Goal: Transaction & Acquisition: Purchase product/service

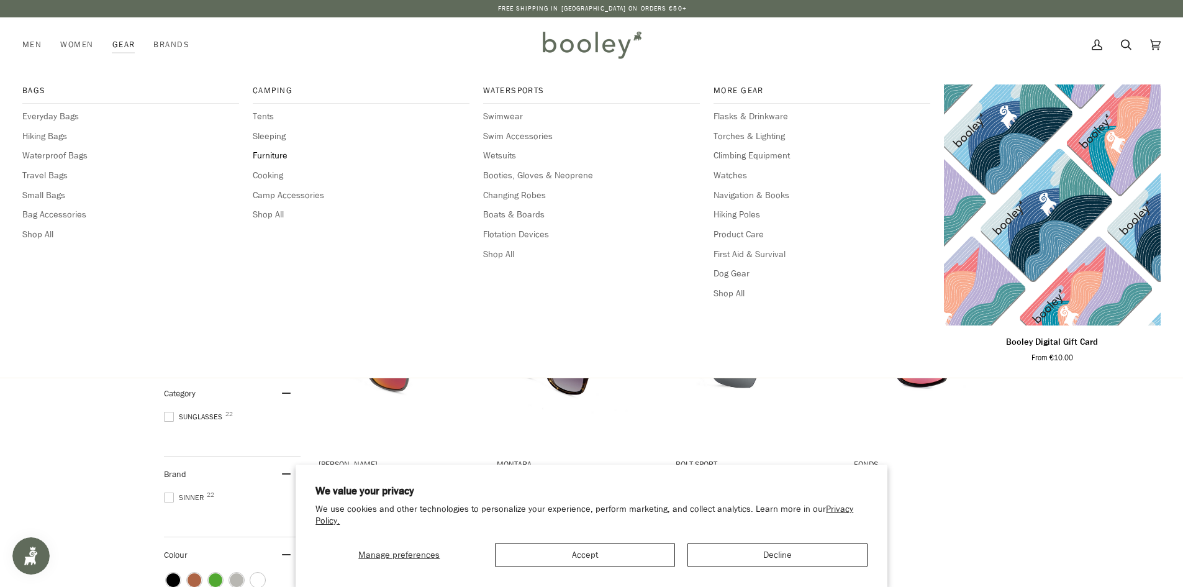
click at [264, 156] on span "Furniture" at bounding box center [361, 156] width 217 height 14
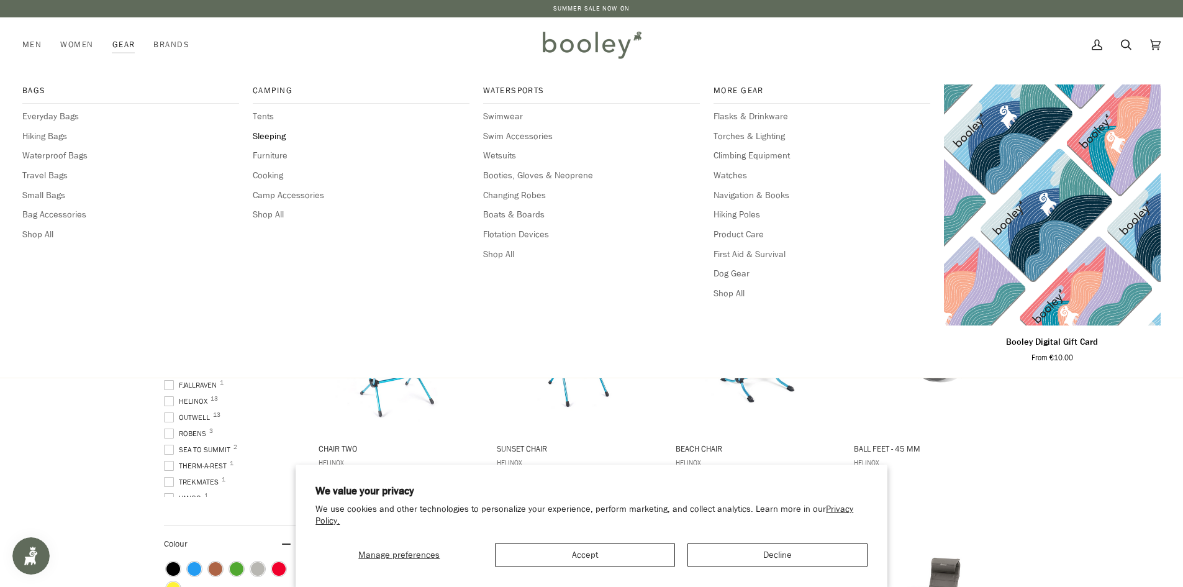
click at [268, 137] on span "Sleeping" at bounding box center [361, 137] width 217 height 14
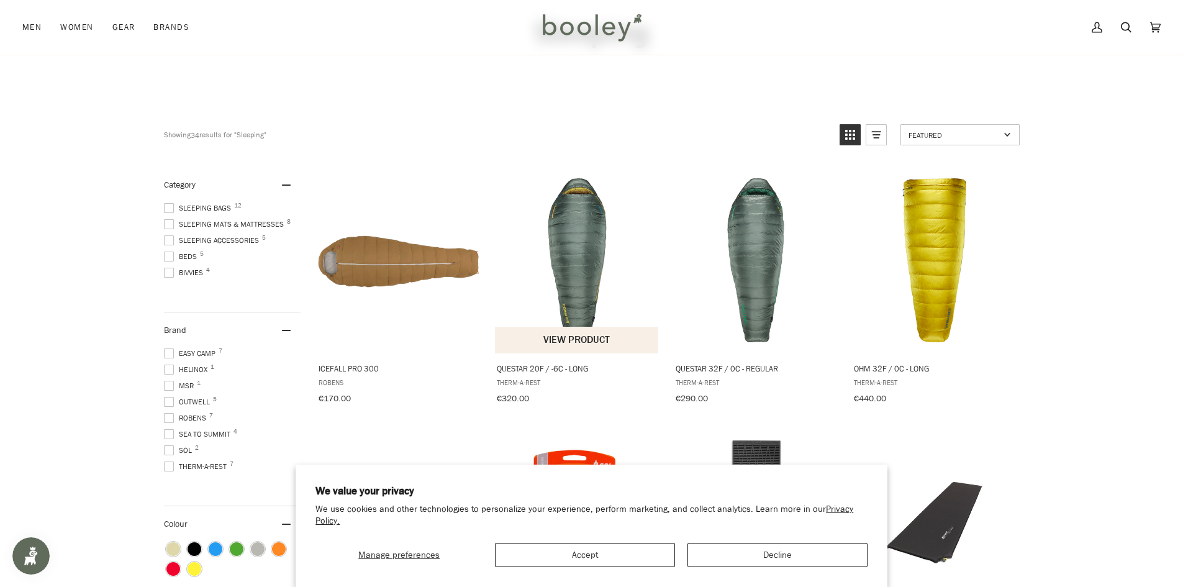
scroll to position [186, 0]
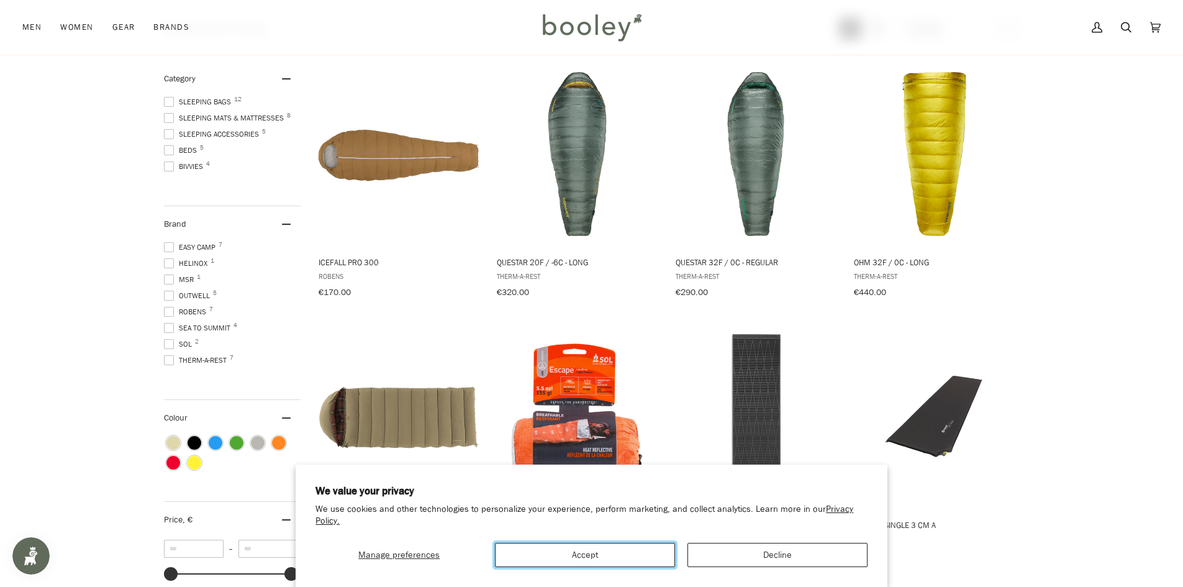
click at [625, 550] on button "Accept" at bounding box center [585, 555] width 180 height 24
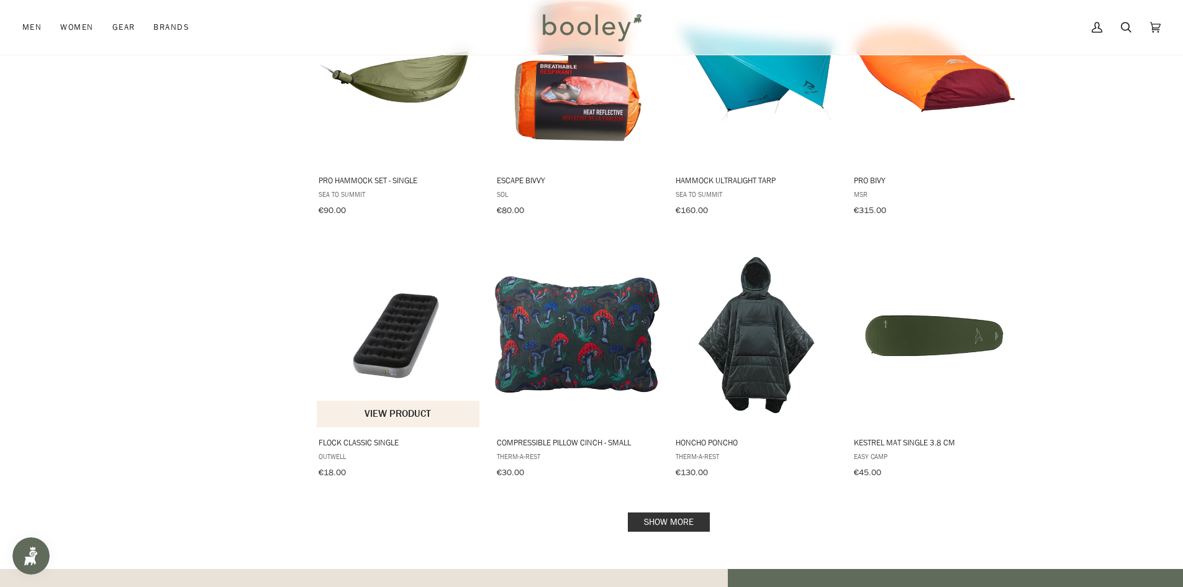
scroll to position [1118, 0]
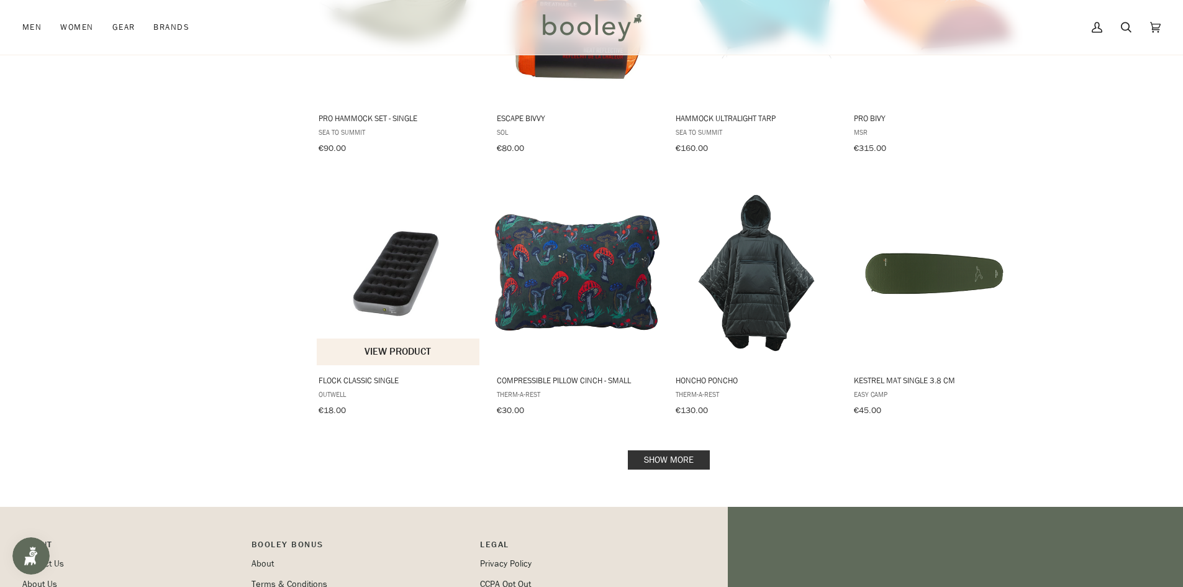
click at [392, 348] on button "View product" at bounding box center [398, 351] width 163 height 27
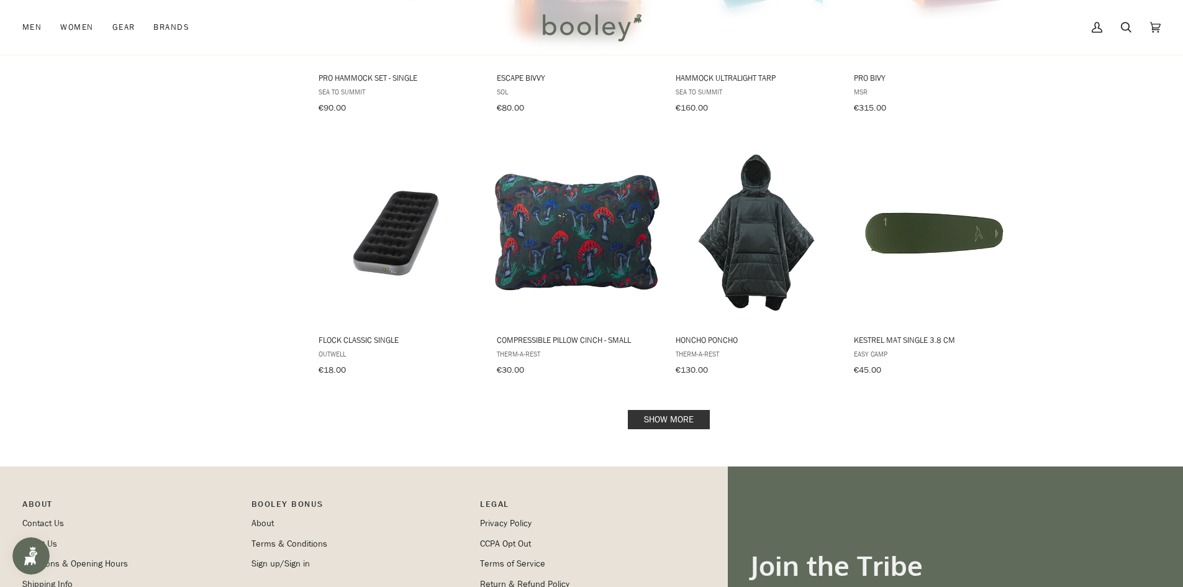
scroll to position [1180, 0]
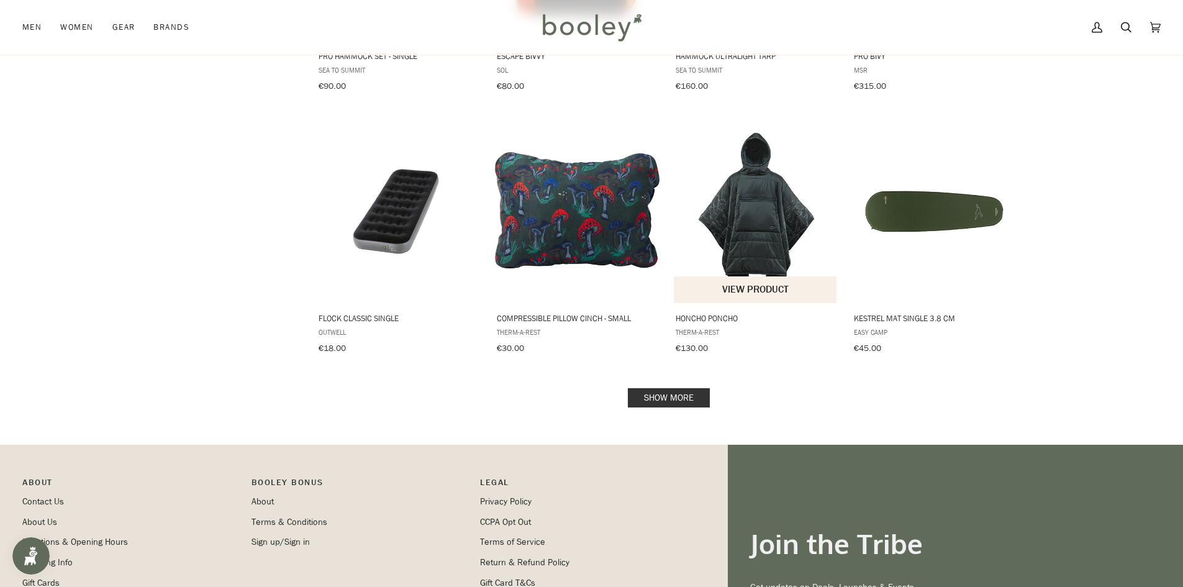
click at [753, 228] on img "Honcho Poncho" at bounding box center [756, 210] width 165 height 165
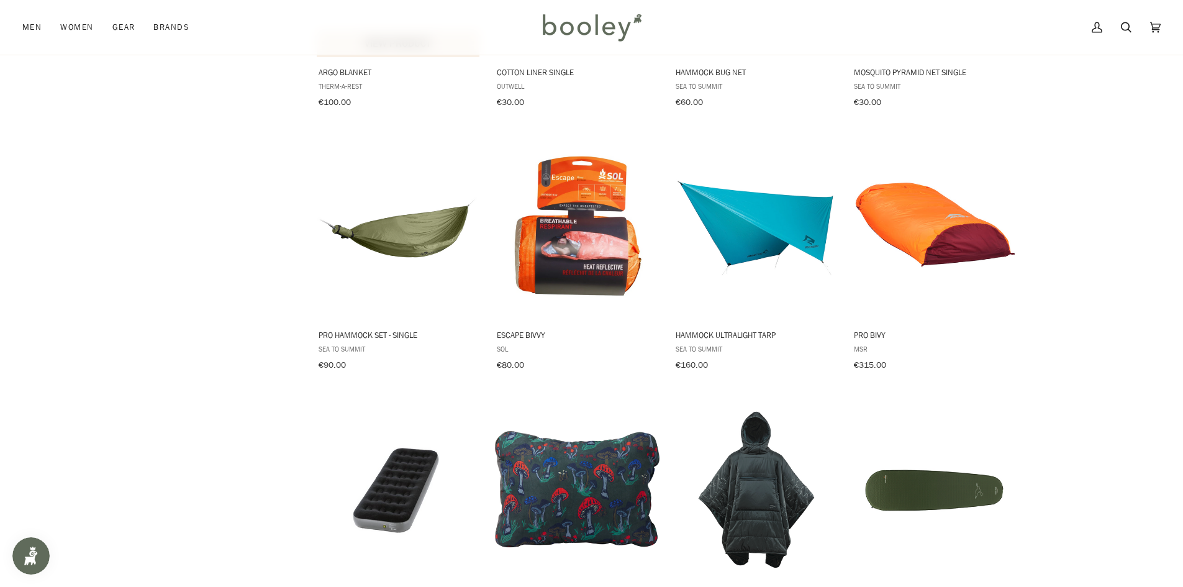
scroll to position [1056, 0]
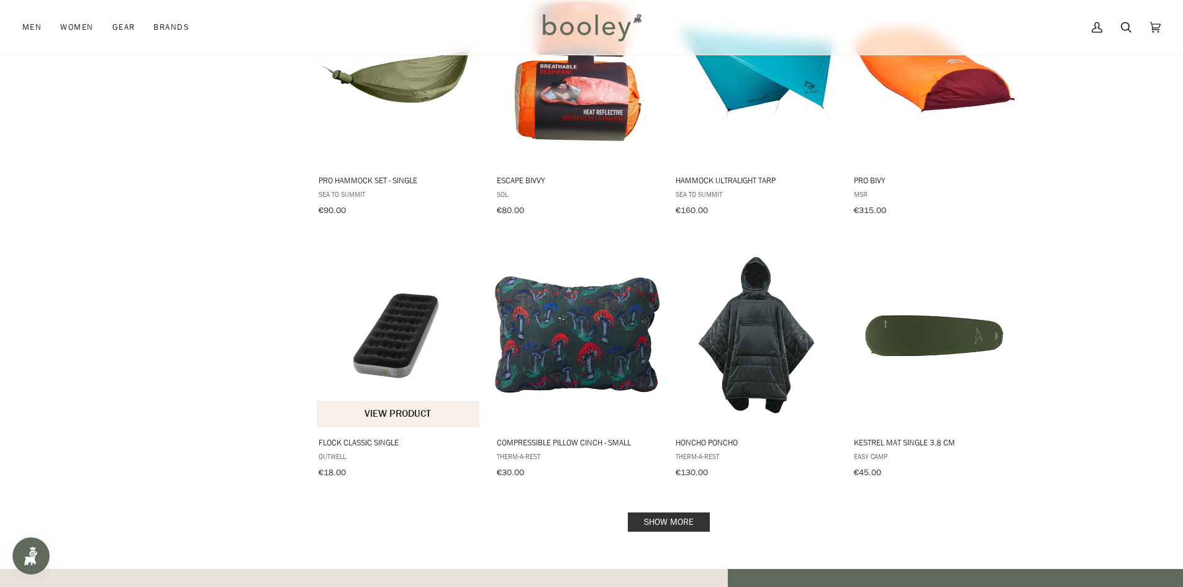
click at [394, 345] on img "Flock Classic Single" at bounding box center [399, 334] width 165 height 165
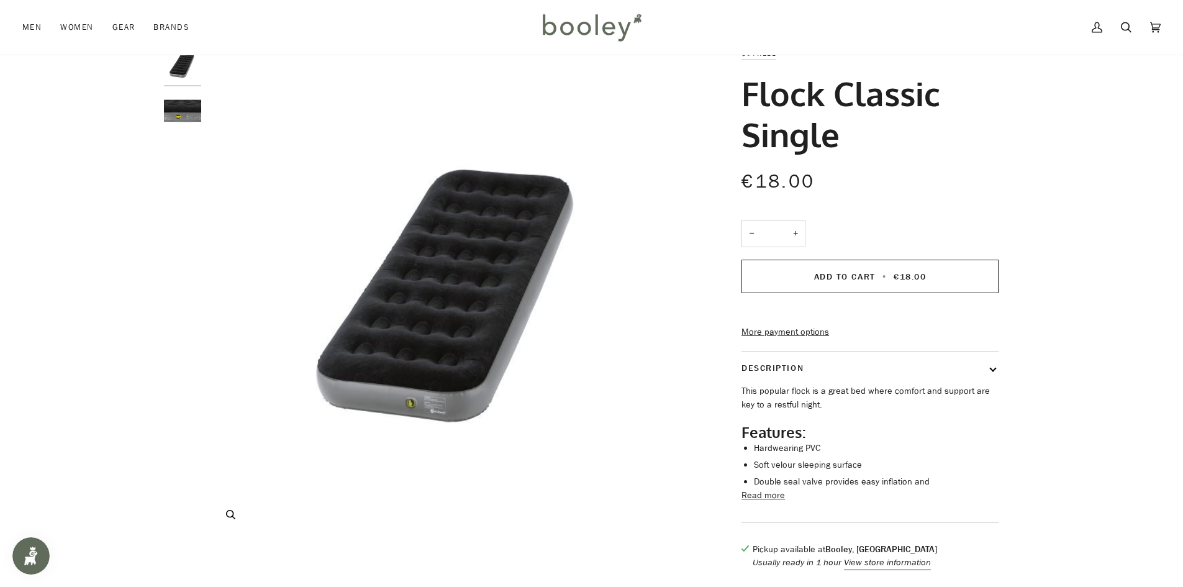
scroll to position [62, 0]
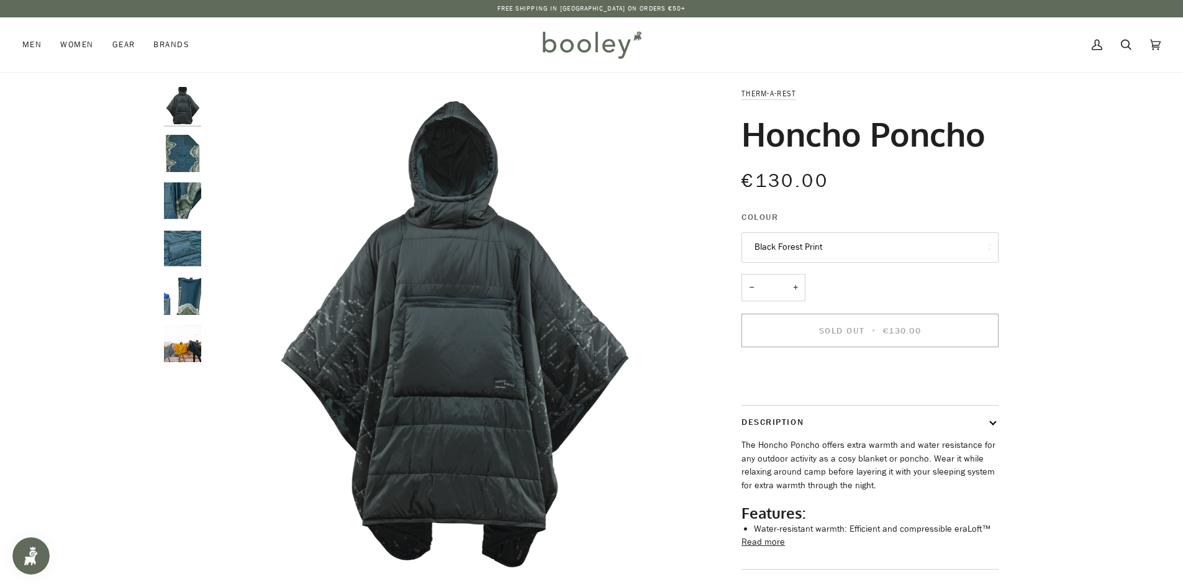
click at [184, 145] on img "Therm-a-Rest Honcho Poncho Outer Space Topo Wave Print - Booley Galway" at bounding box center [182, 153] width 37 height 37
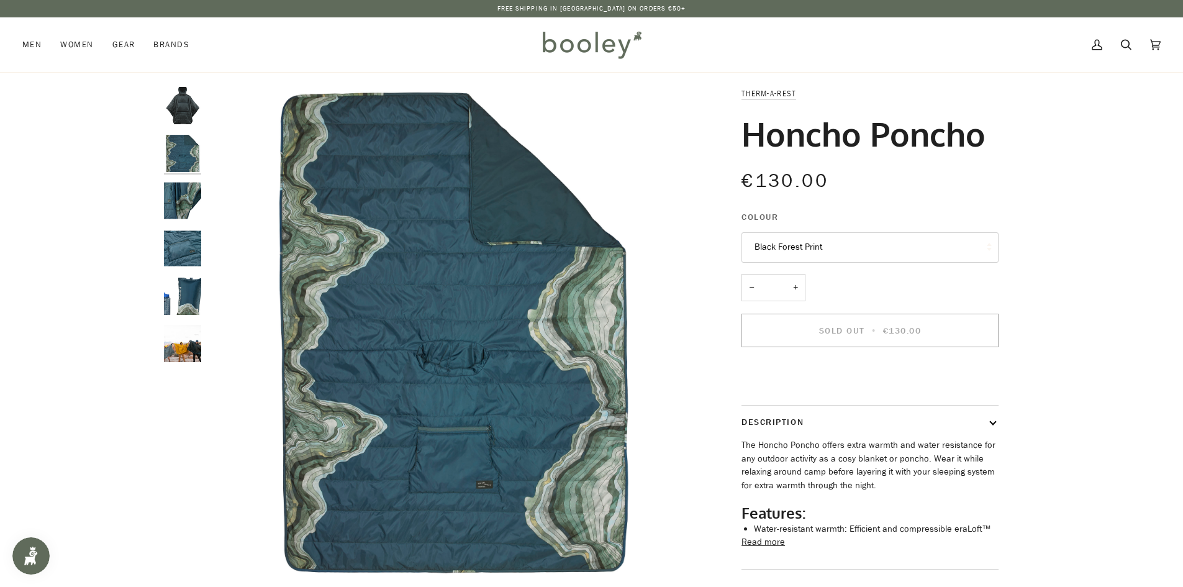
click at [189, 201] on img "Therm-a-Rest Honcho Poncho Outer Space Topo Wave Print - Booley Galway" at bounding box center [182, 200] width 37 height 37
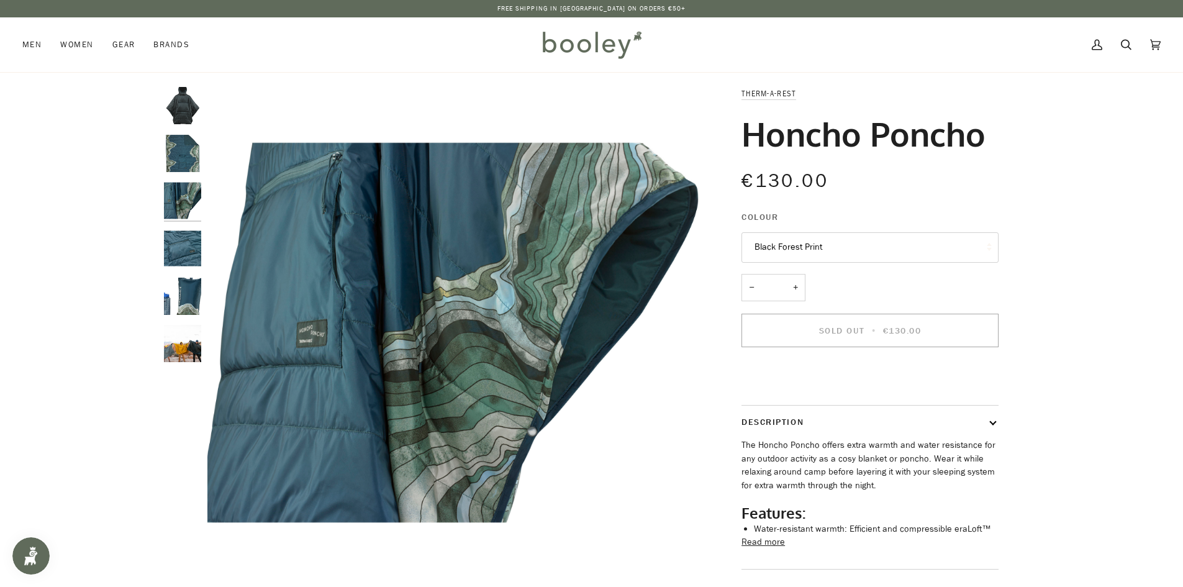
click at [190, 250] on img "Therm-a-Rest Honcho Poncho Outer Space Topo Wave Print - Booley Galway" at bounding box center [182, 248] width 37 height 37
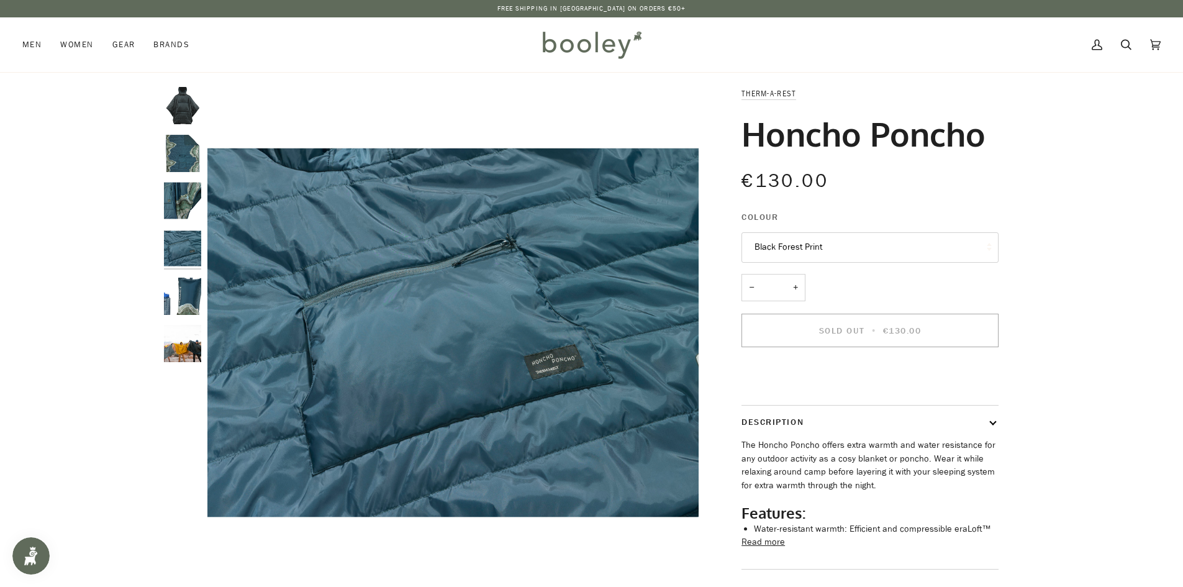
click at [192, 291] on img "Therm-a-Rest Honcho Poncho Outer Space Topo Wave Print - Booley Galway" at bounding box center [182, 296] width 37 height 37
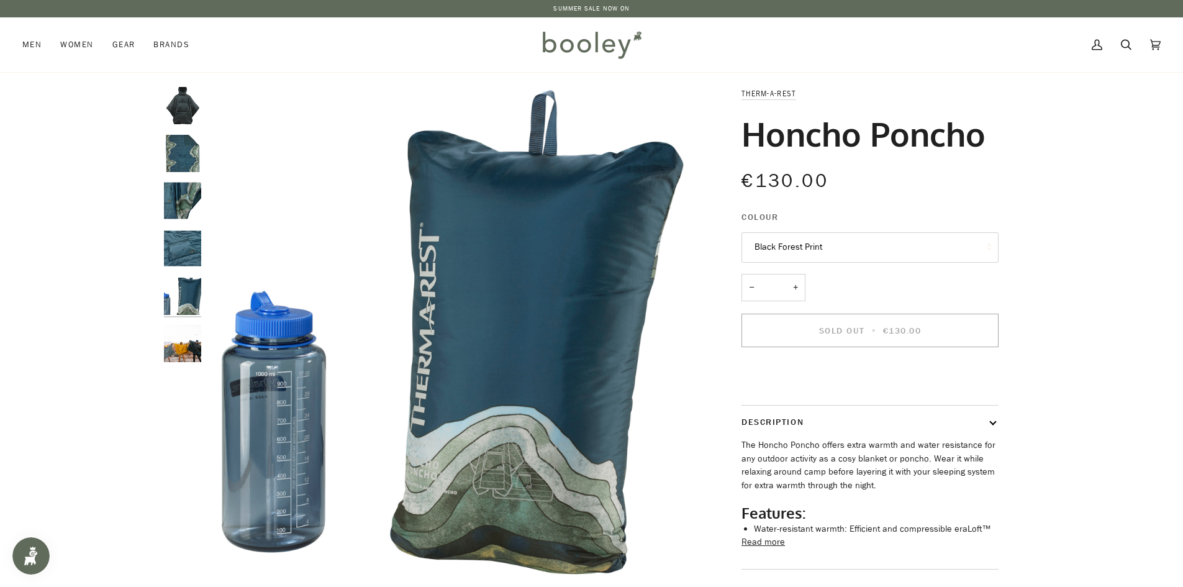
click at [186, 332] on img "Therm-a-Rest Honcho Poncho - Booley Galway" at bounding box center [182, 343] width 37 height 37
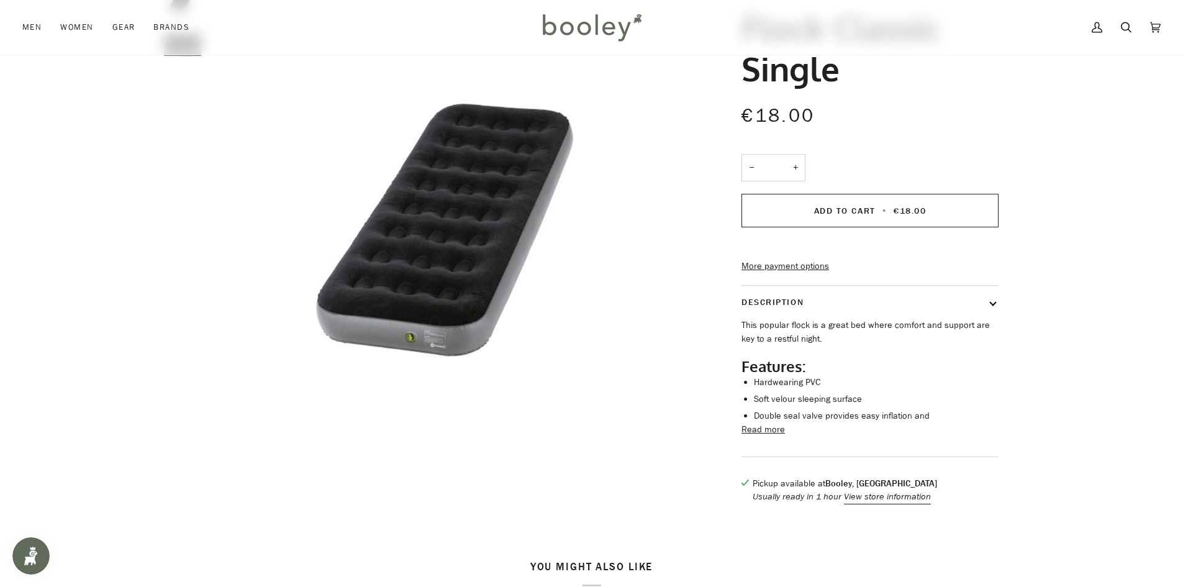
scroll to position [124, 0]
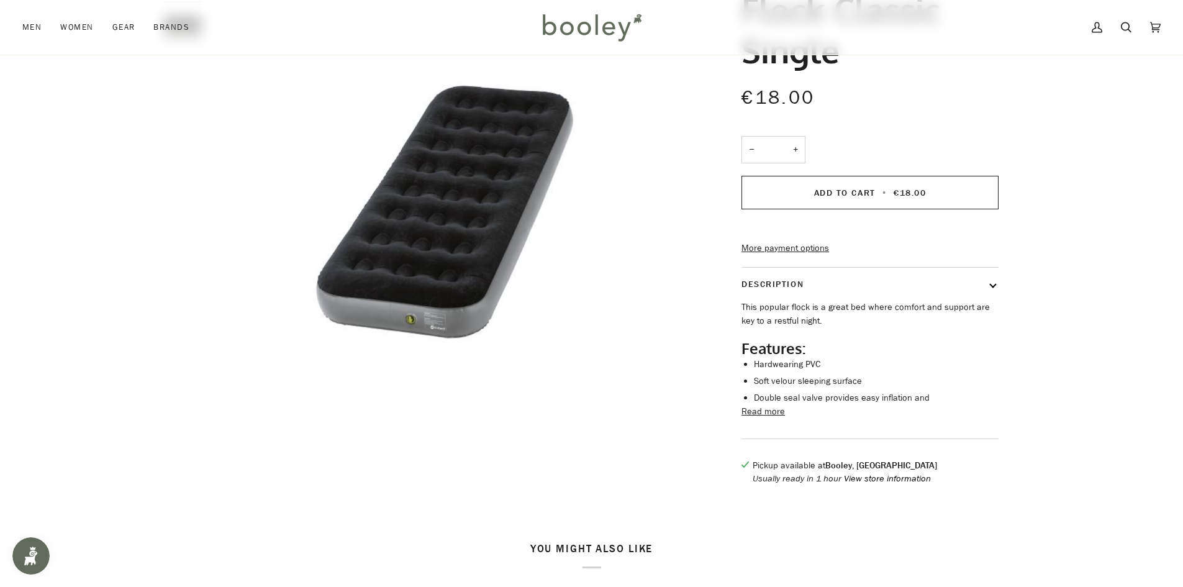
click at [862, 486] on button "View store information" at bounding box center [887, 479] width 87 height 14
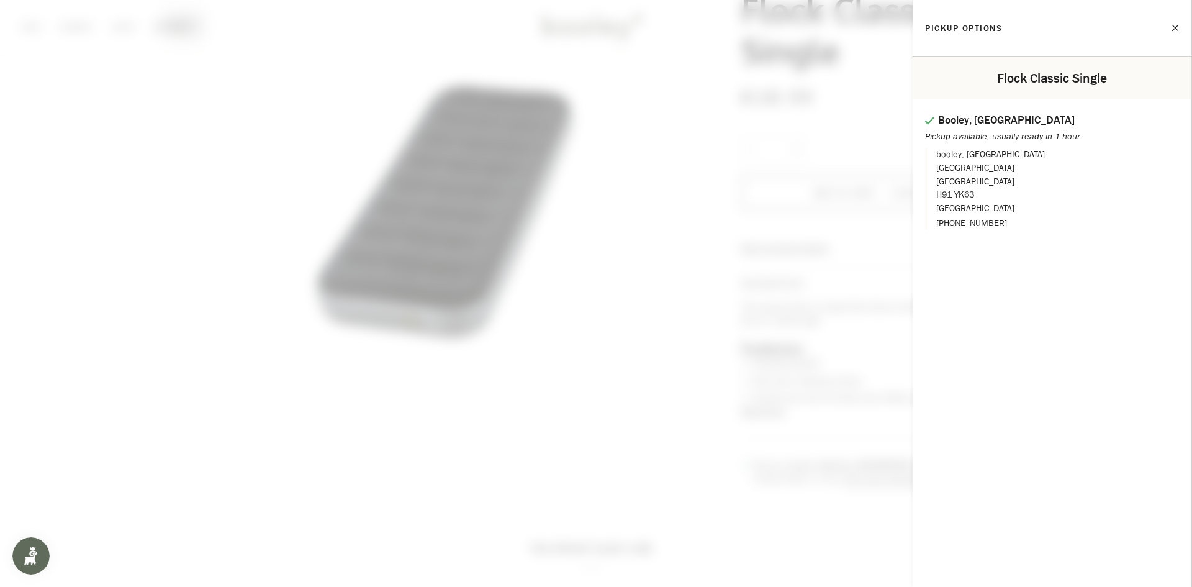
click at [643, 419] on span at bounding box center [596, 293] width 1192 height 587
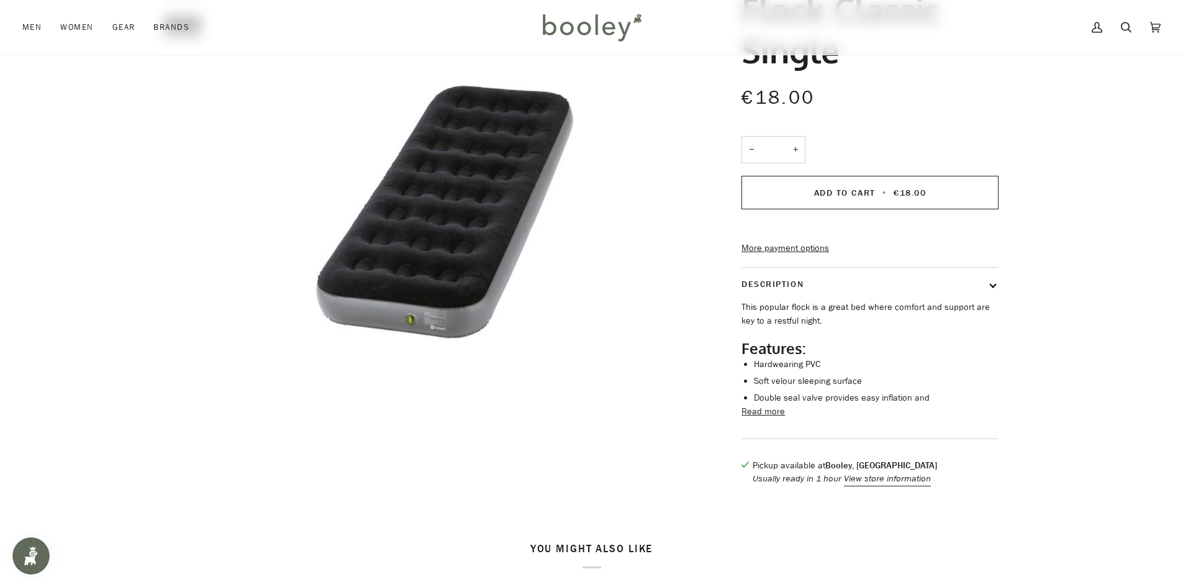
click at [795, 152] on button "+" at bounding box center [796, 150] width 20 height 28
type input "*"
click at [829, 197] on span "Add to Cart" at bounding box center [844, 193] width 61 height 12
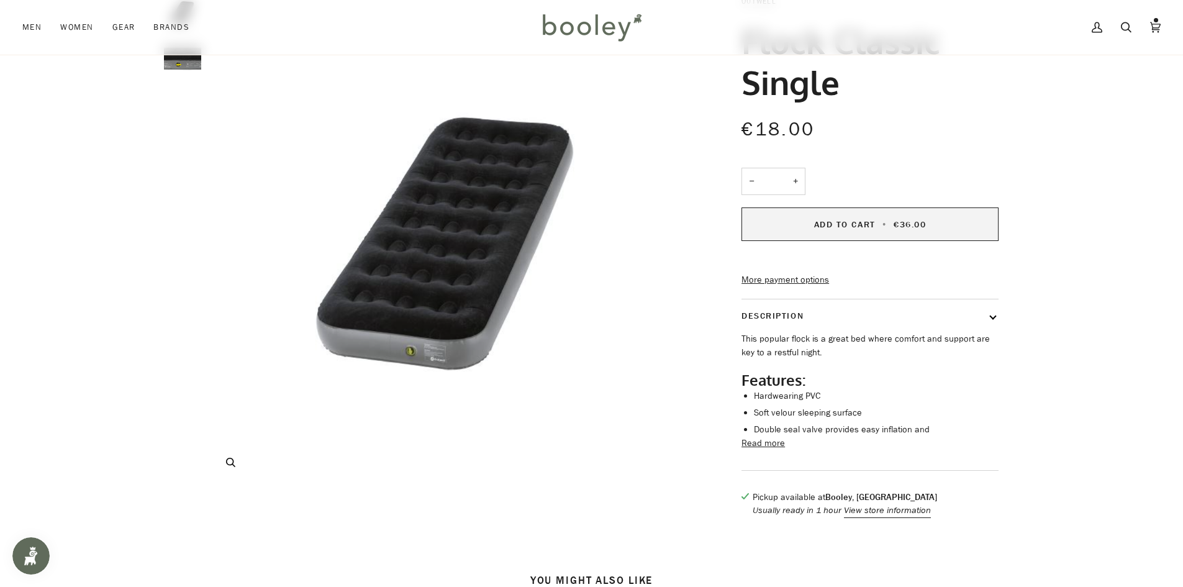
scroll to position [62, 0]
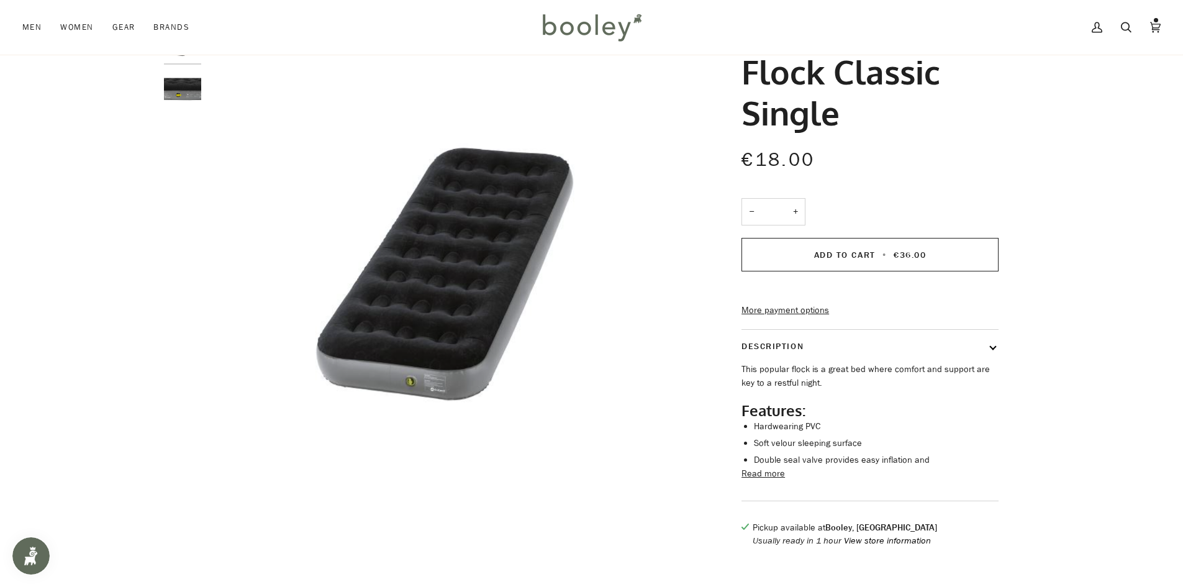
click at [872, 548] on button "View store information" at bounding box center [887, 541] width 87 height 14
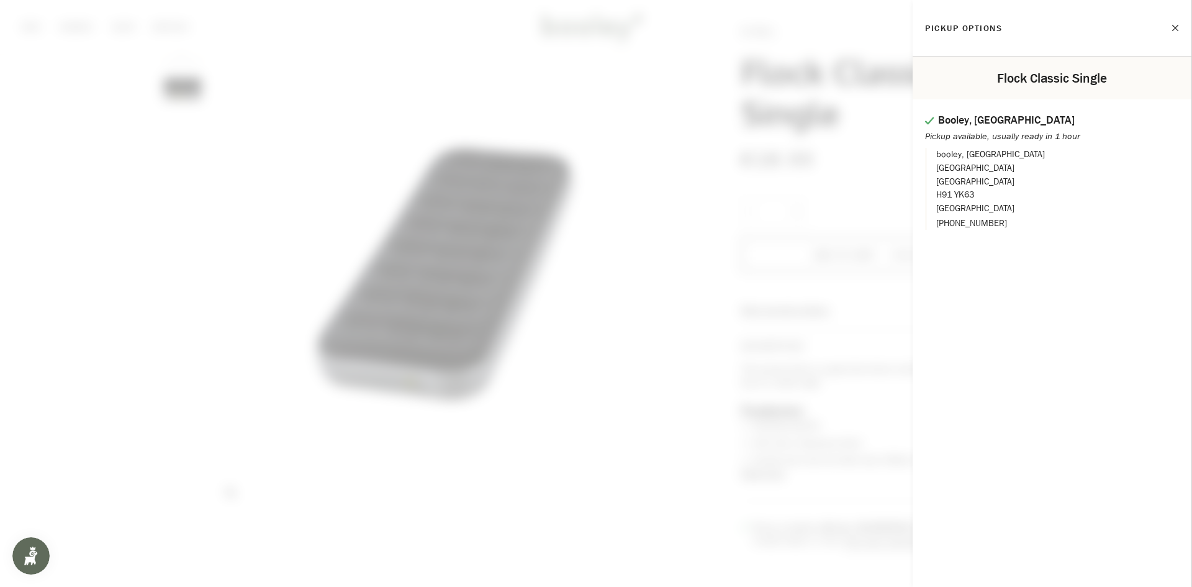
click at [664, 368] on span at bounding box center [596, 293] width 1192 height 587
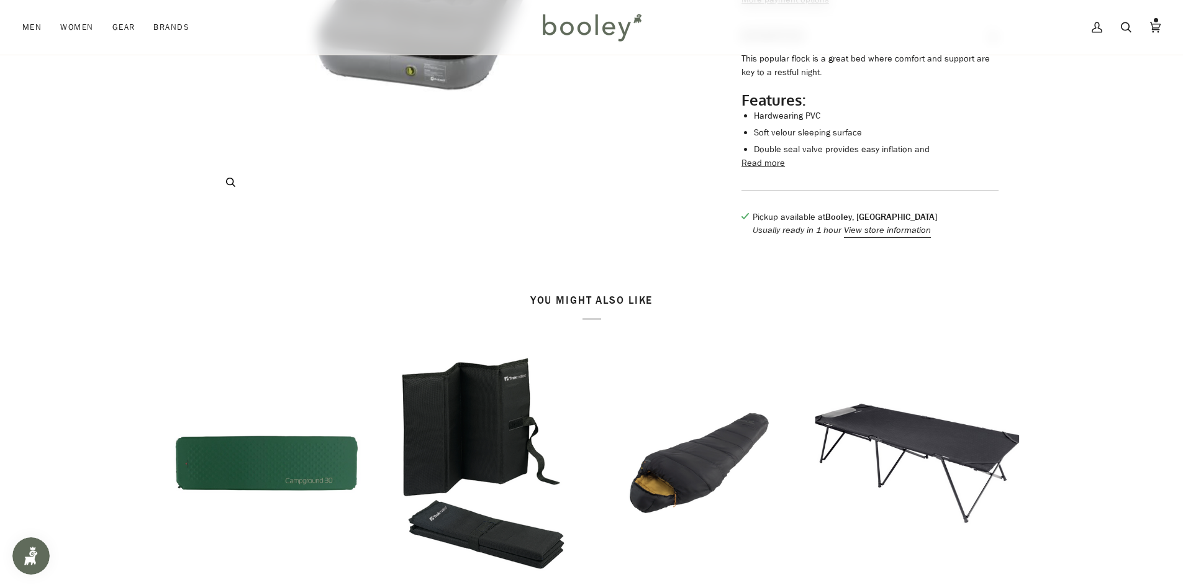
scroll to position [0, 0]
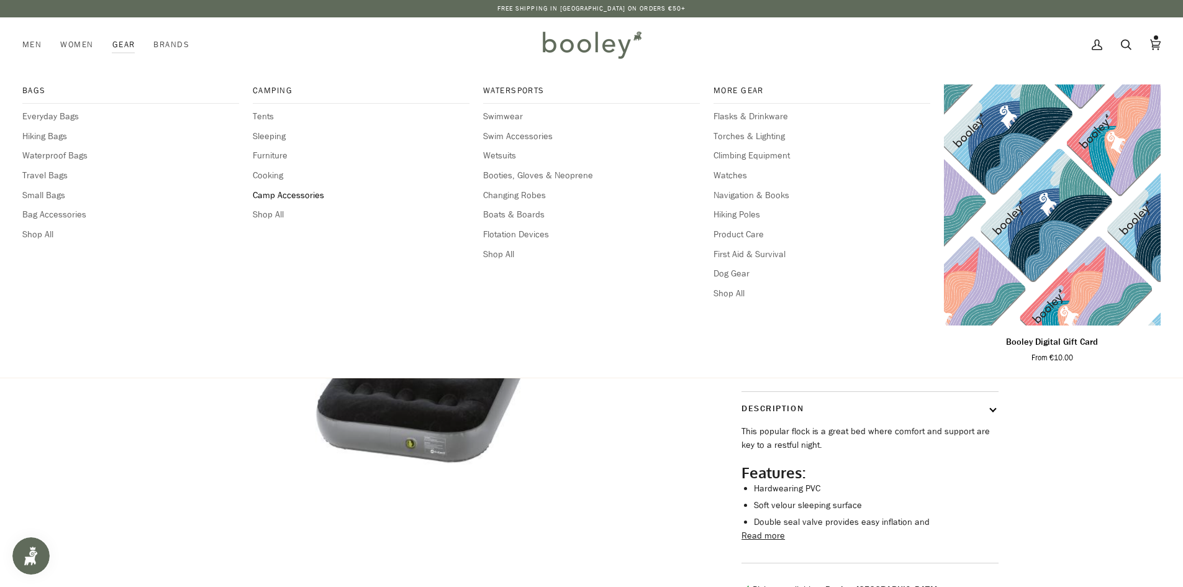
click at [274, 193] on span "Camp Accessories" at bounding box center [361, 196] width 217 height 14
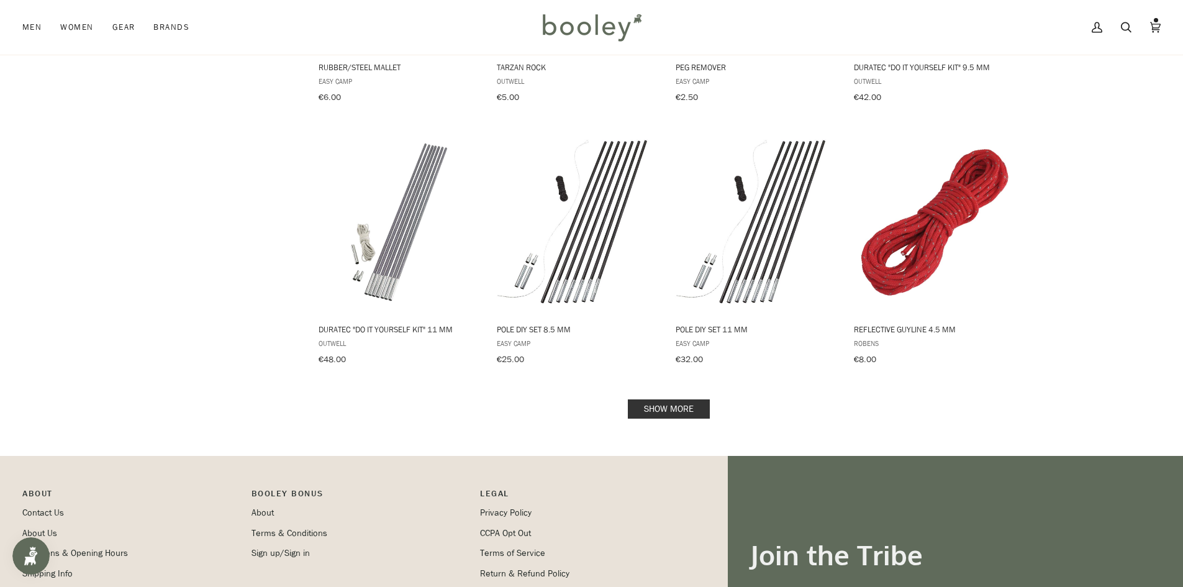
scroll to position [1242, 0]
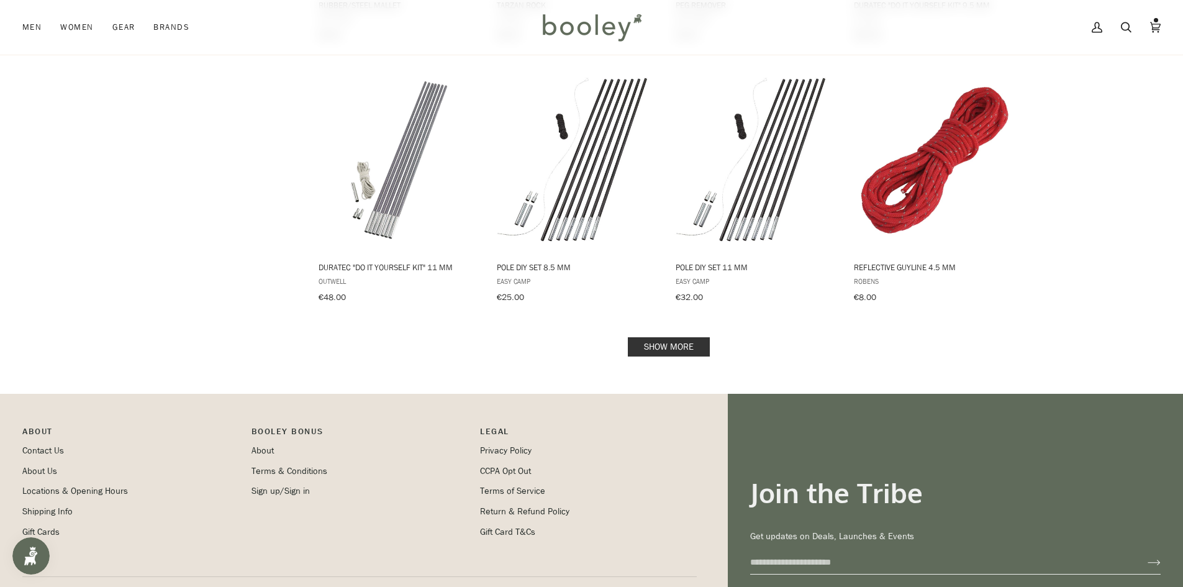
click at [659, 337] on link "Show more" at bounding box center [669, 346] width 82 height 19
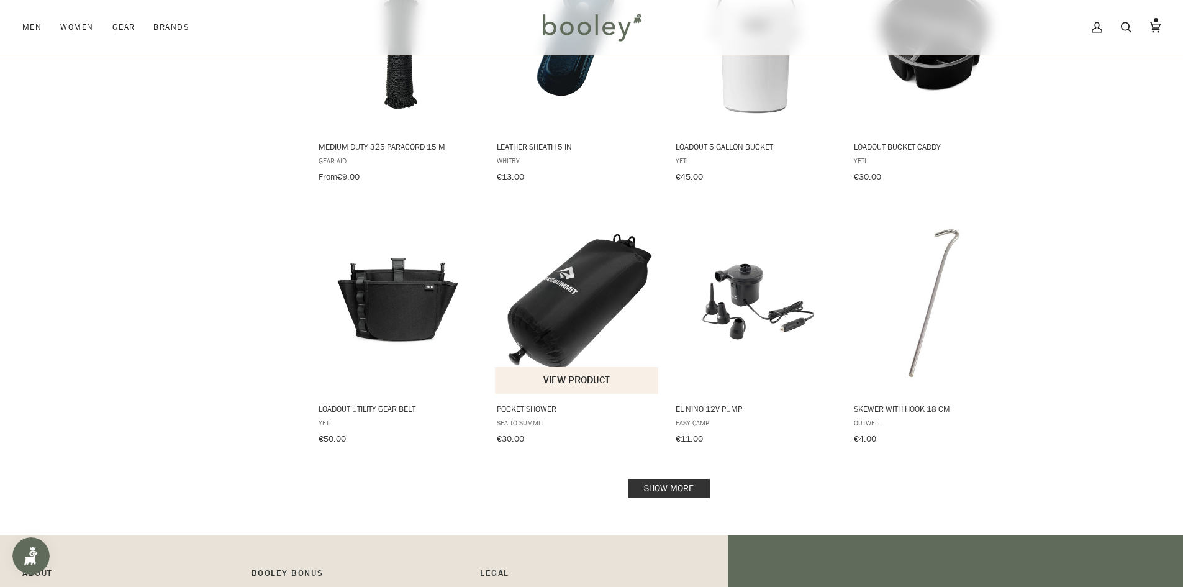
scroll to position [2484, 0]
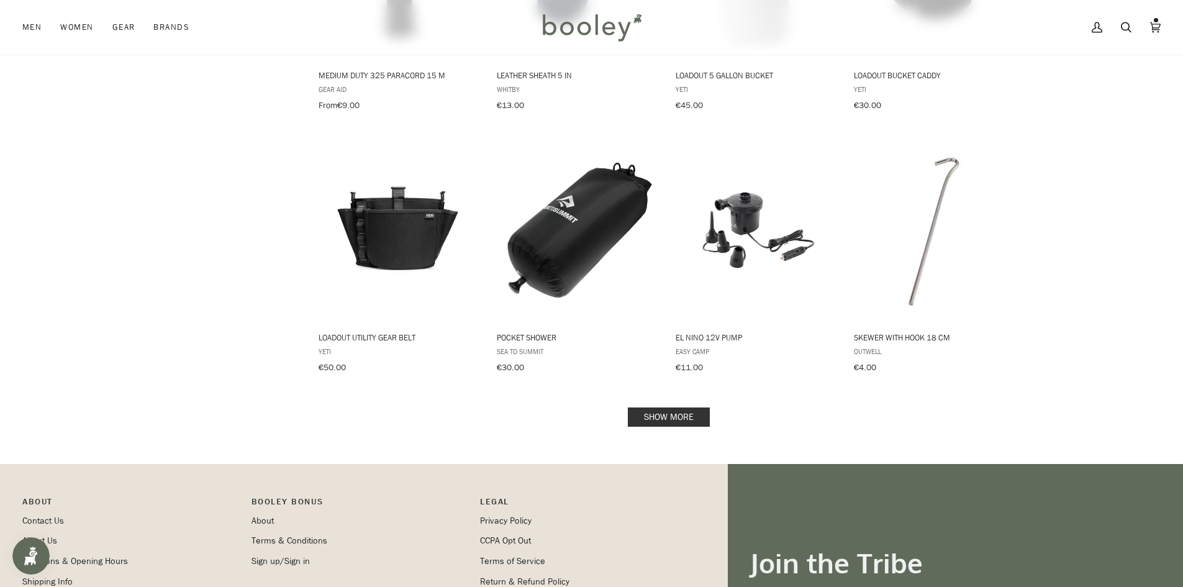
click at [694, 407] on link "Show more" at bounding box center [669, 416] width 82 height 19
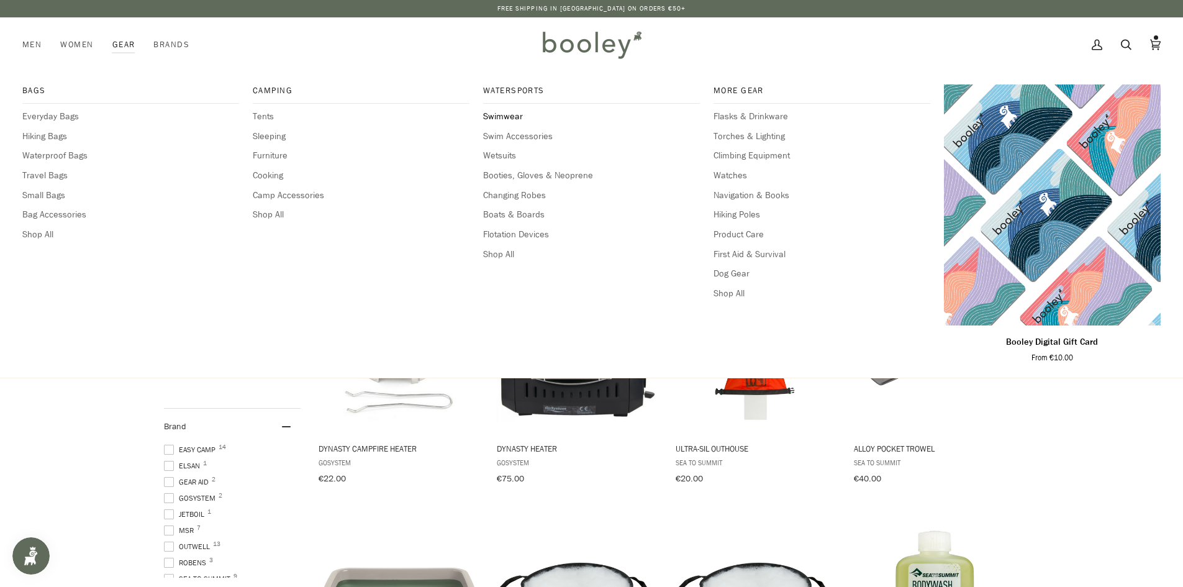
click at [502, 118] on span "Swimwear" at bounding box center [591, 117] width 217 height 14
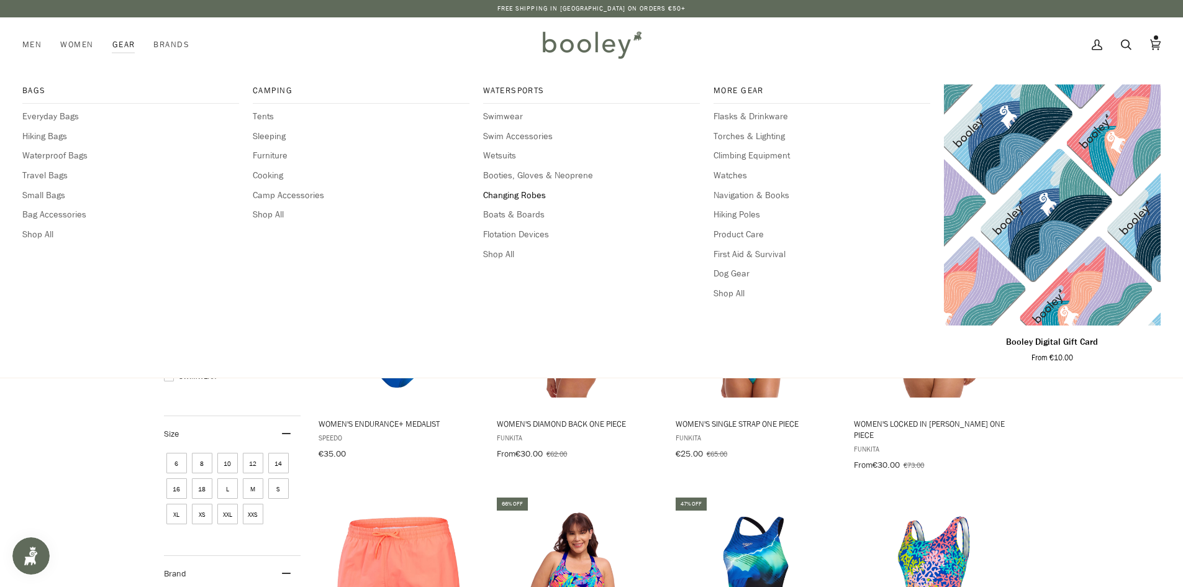
click at [503, 194] on span "Changing Robes" at bounding box center [591, 196] width 217 height 14
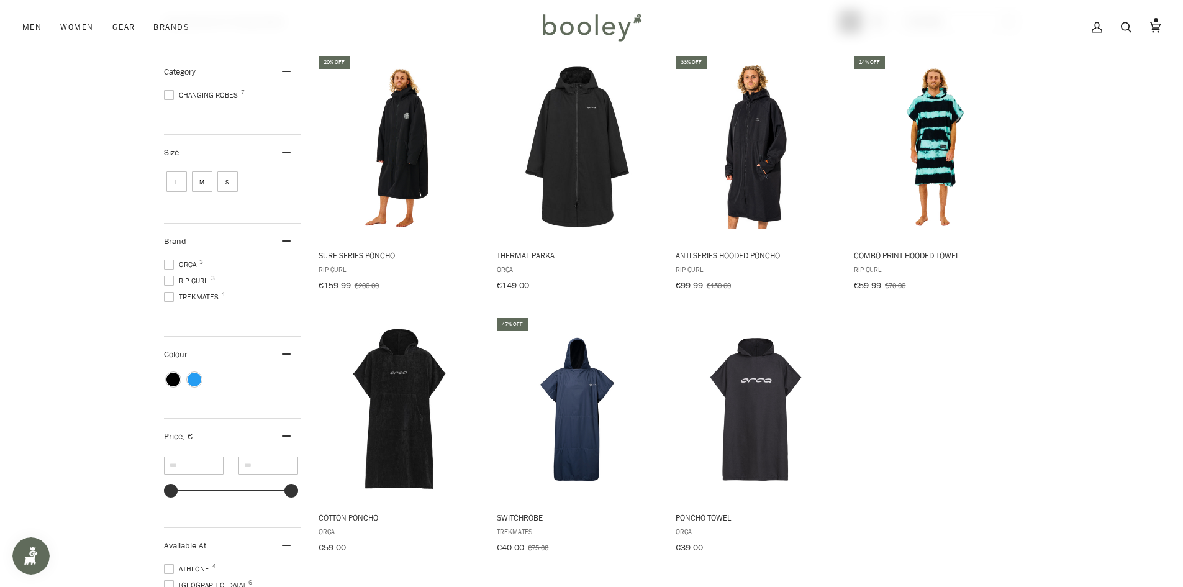
scroll to position [124, 0]
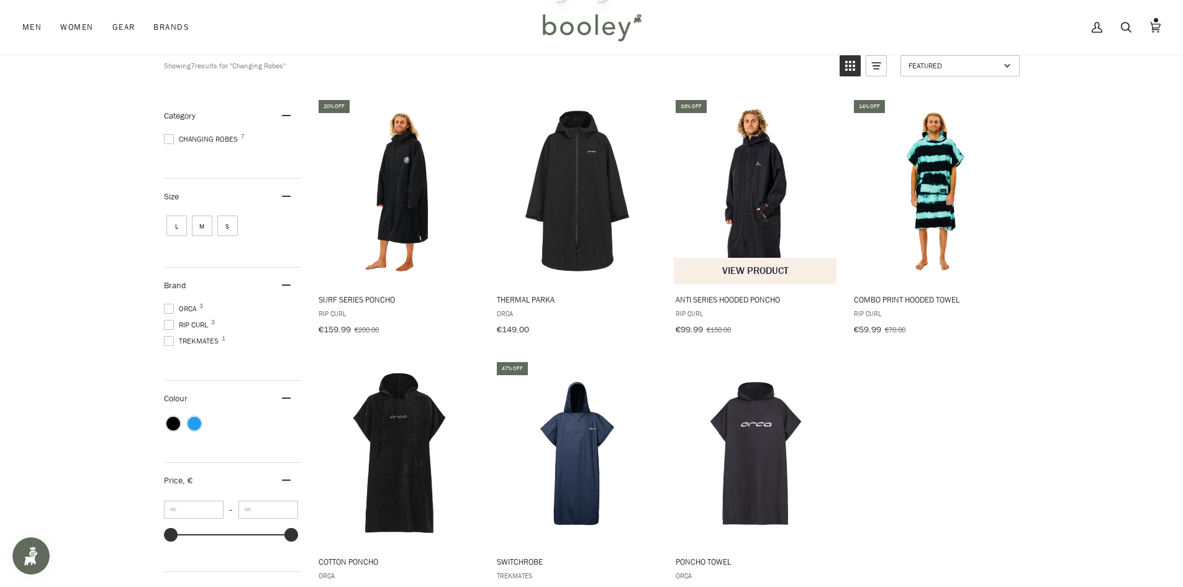
click at [743, 211] on img "Anti Series Hooded Poncho" at bounding box center [756, 191] width 165 height 165
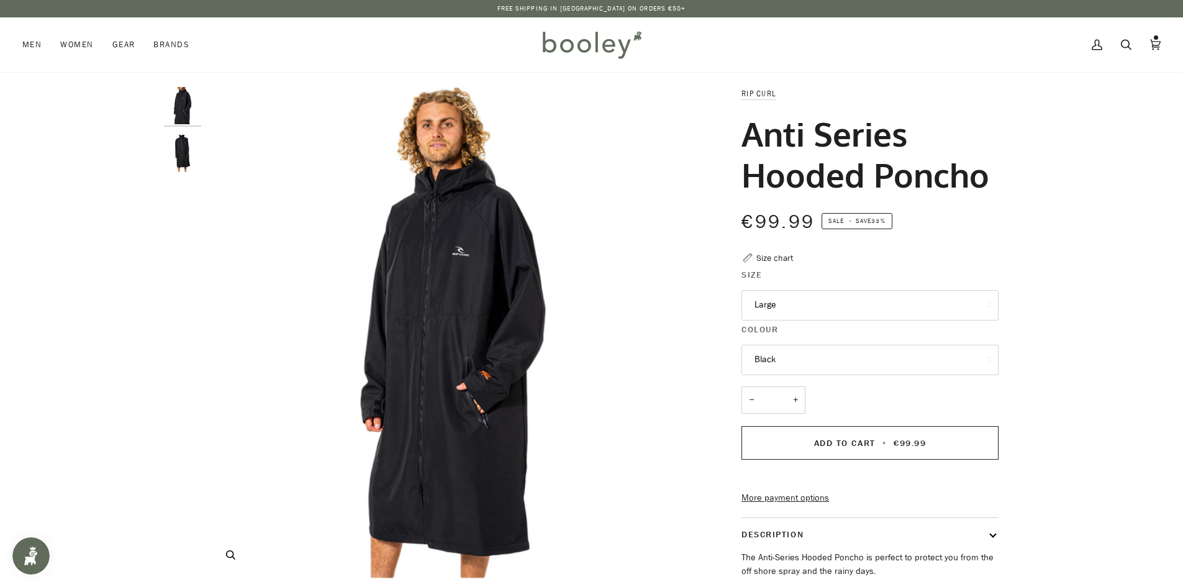
scroll to position [62, 0]
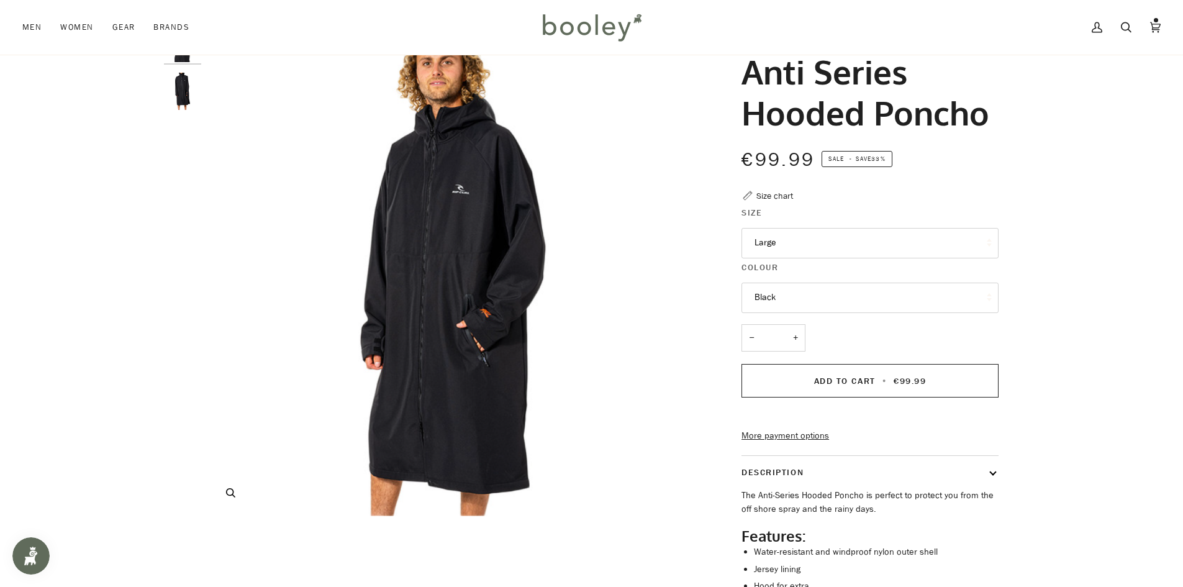
click at [543, 263] on img "Rip Curl Anti-Series Hooded Poncho Black - Booley Galway" at bounding box center [452, 270] width 491 height 491
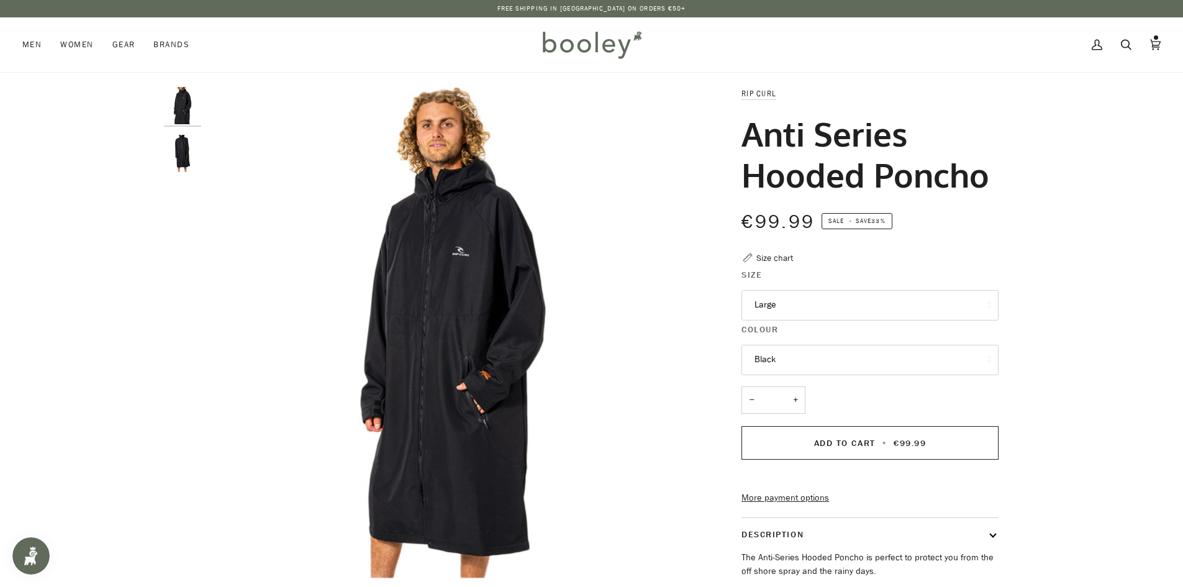
click at [182, 154] on img "Rip Curl Anti-Series Hooded Poncho Black - Booley Galway" at bounding box center [182, 153] width 37 height 37
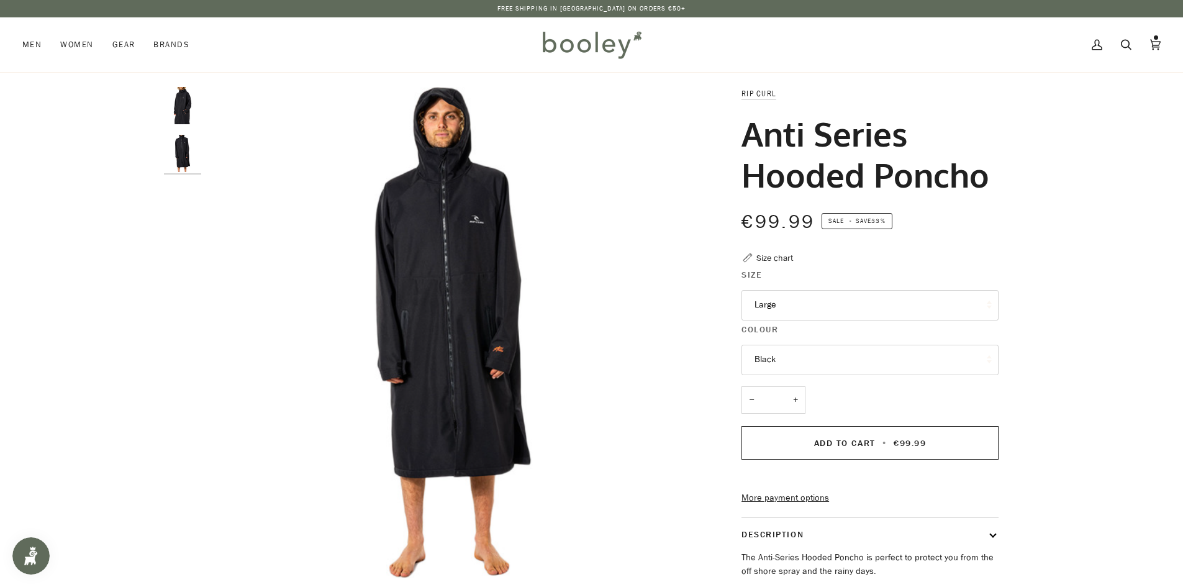
click at [182, 111] on img "Rip Curl Anti-Series Hooded Poncho Black - Booley Galway" at bounding box center [182, 105] width 37 height 37
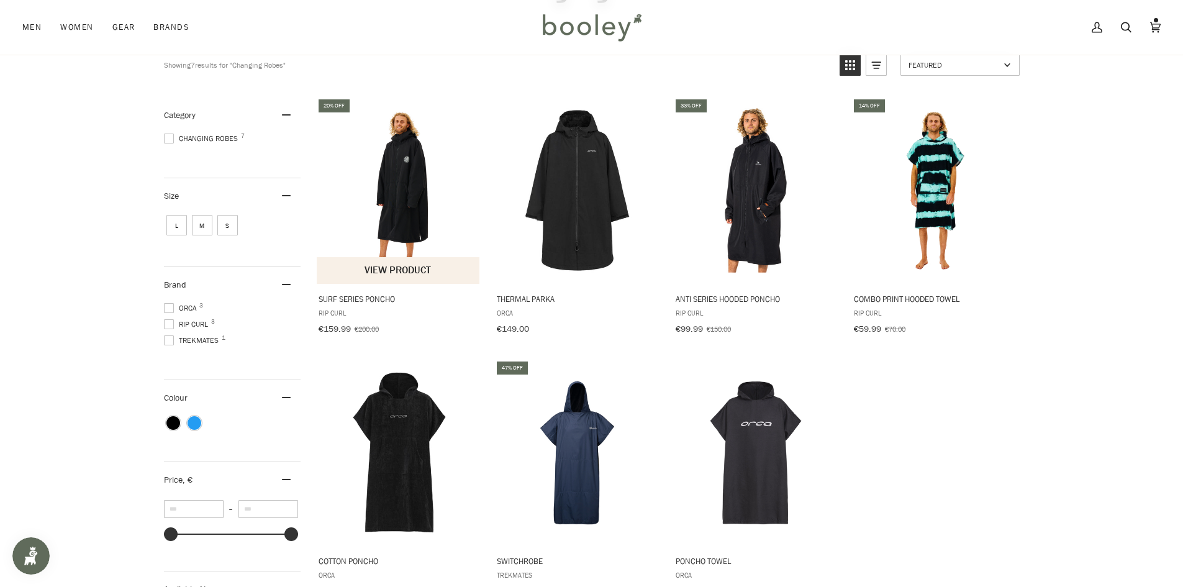
click at [388, 190] on img "Surf Series Poncho" at bounding box center [399, 190] width 165 height 165
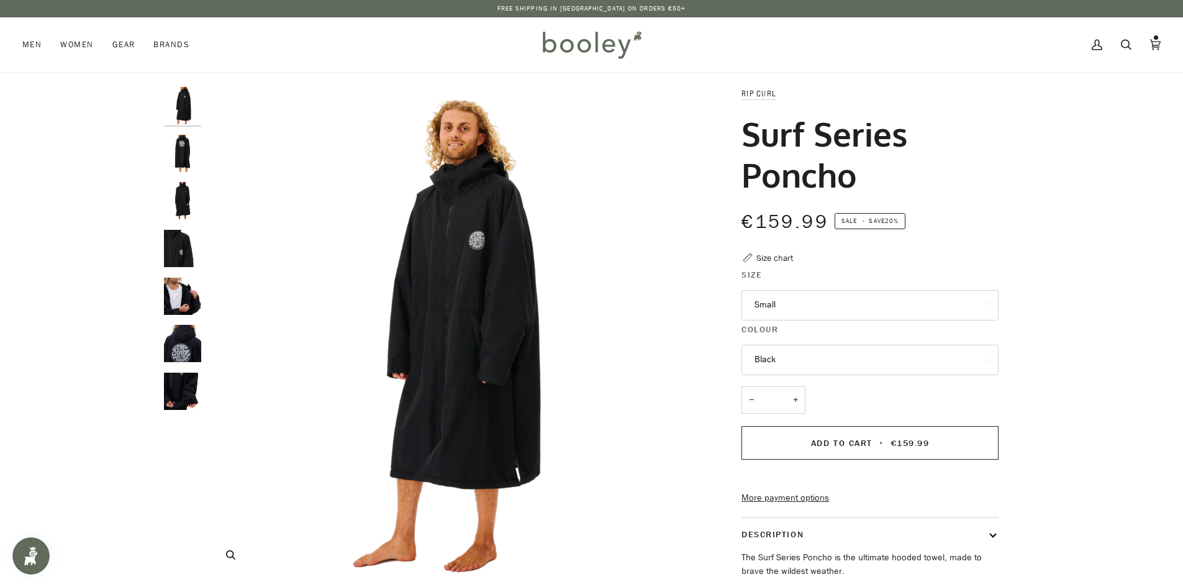
click at [477, 256] on img "Rip Curl Surf Series Poncho Black - Booley Galway" at bounding box center [452, 332] width 491 height 491
click at [180, 164] on img "Rip Curl Surf Series Poncho - Booley Galway" at bounding box center [182, 153] width 37 height 37
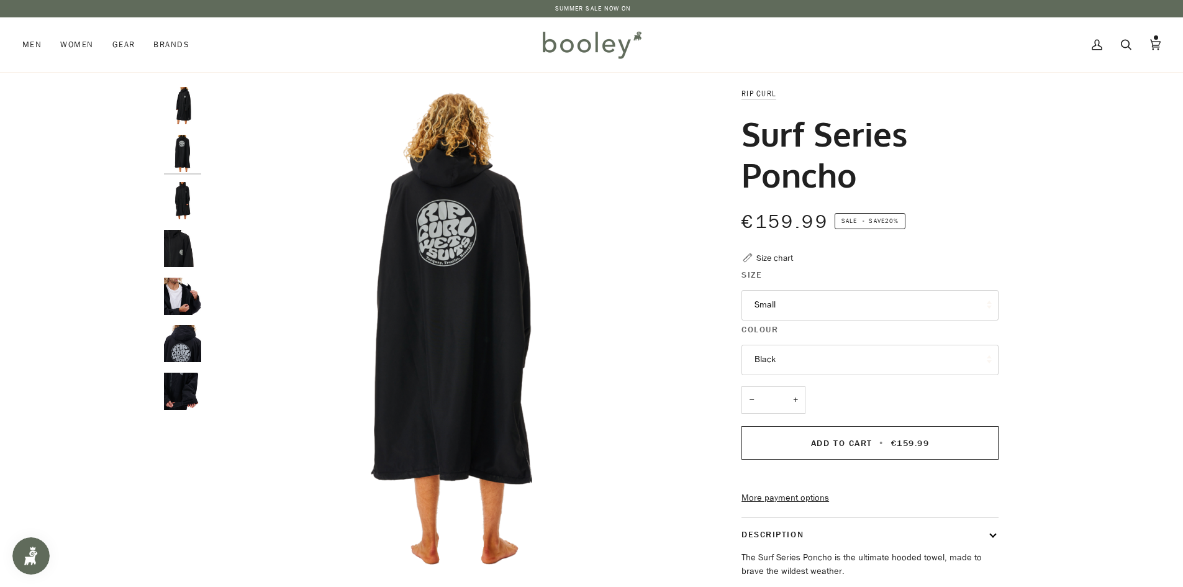
click at [182, 206] on img "Rip Curl Surf Series Poncho - Booley Galway" at bounding box center [182, 200] width 37 height 37
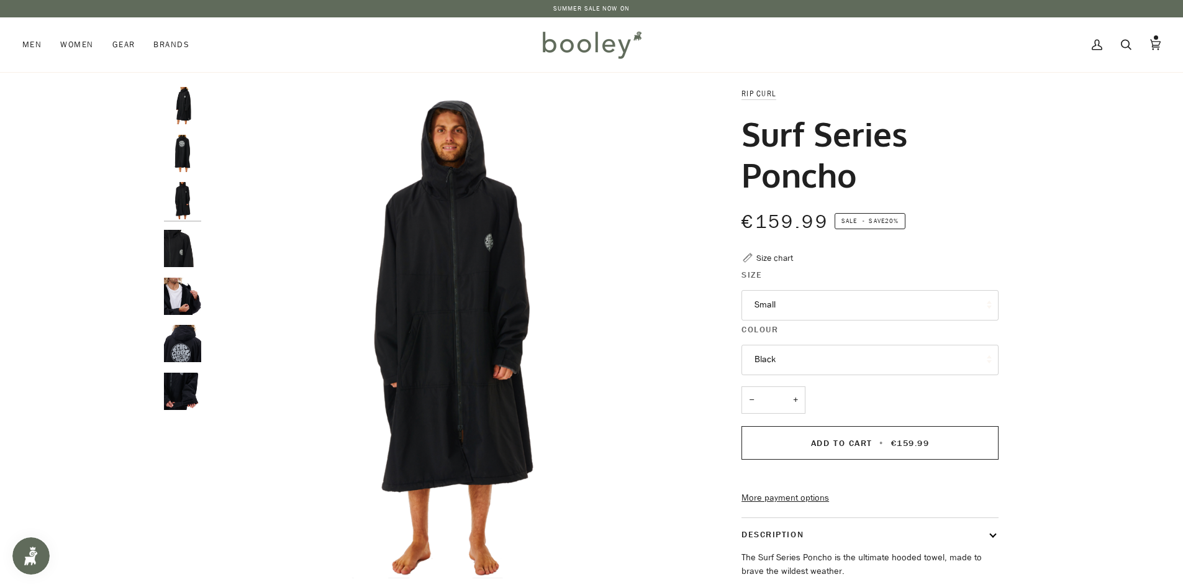
click at [179, 238] on img "Rip Curl Surf Series Poncho - Booley Galway" at bounding box center [182, 248] width 37 height 37
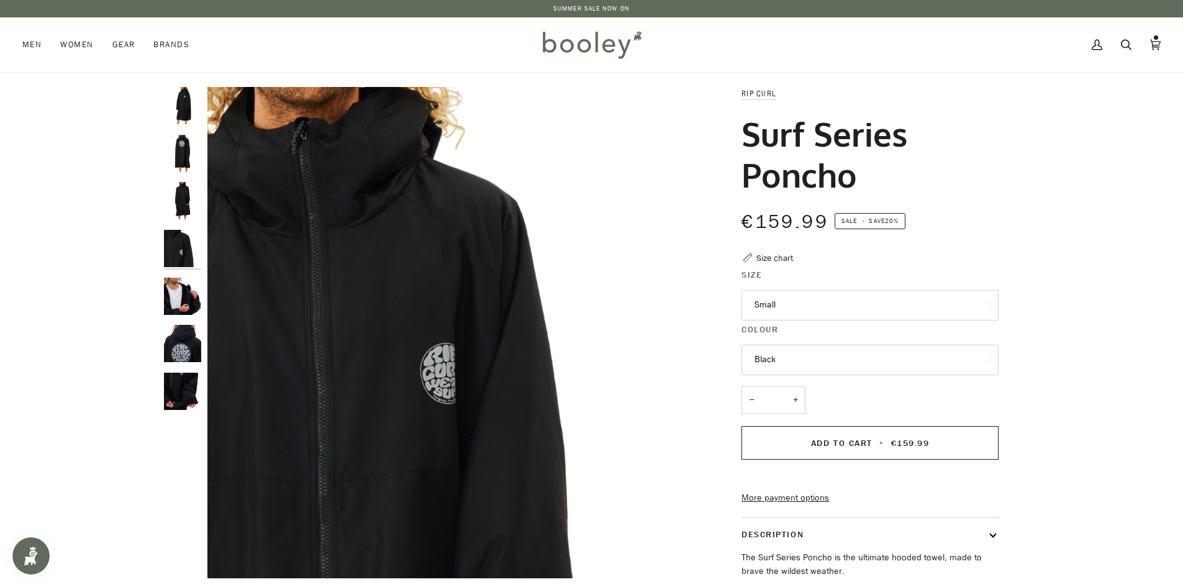
click at [173, 304] on img "Rip Curl Surf Series Poncho - Booley Galway" at bounding box center [182, 296] width 37 height 37
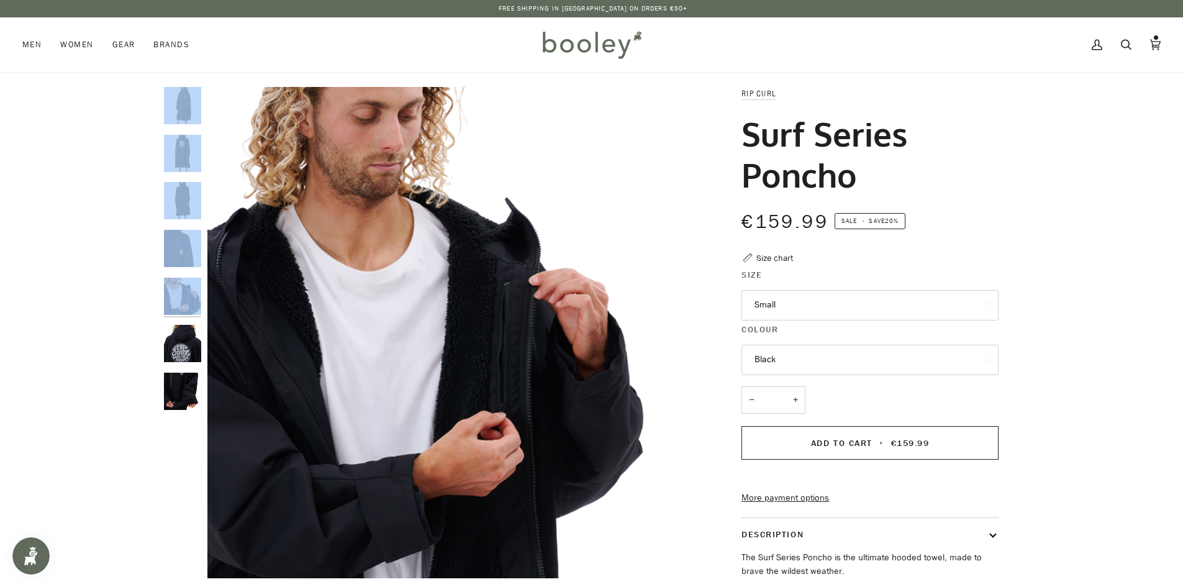
click at [163, 353] on div "Zoom Zoom" at bounding box center [592, 416] width 900 height 658
click at [189, 349] on img "Rip Curl Surf Series Poncho - Booley Galway" at bounding box center [182, 343] width 37 height 37
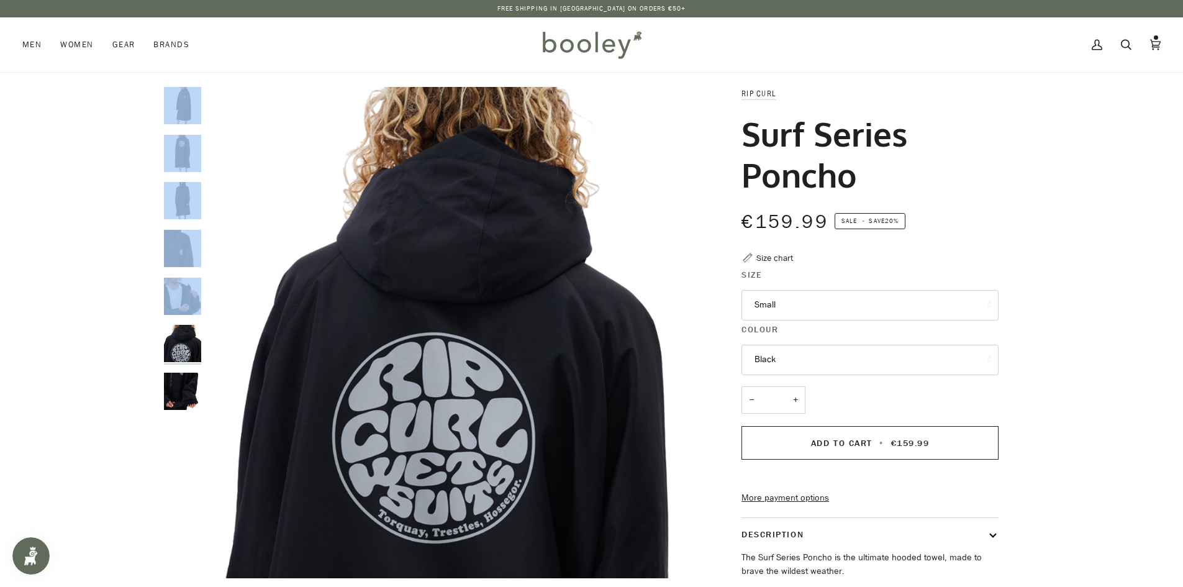
click at [183, 383] on img "Rip Curl Surf Series Poncho - Booley Galway" at bounding box center [182, 391] width 37 height 37
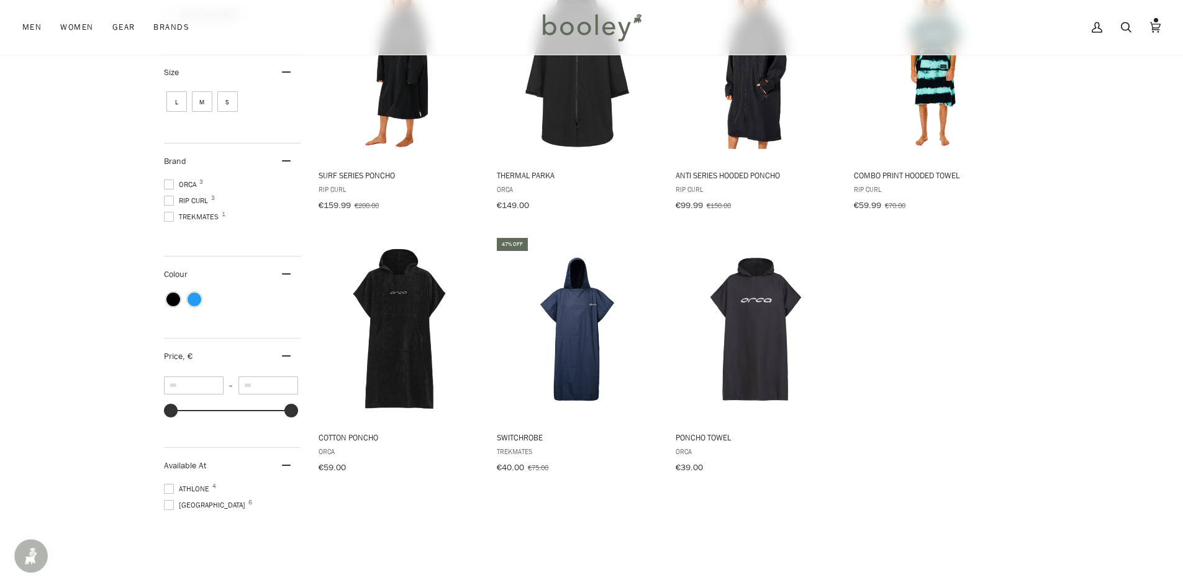
scroll to position [250, 0]
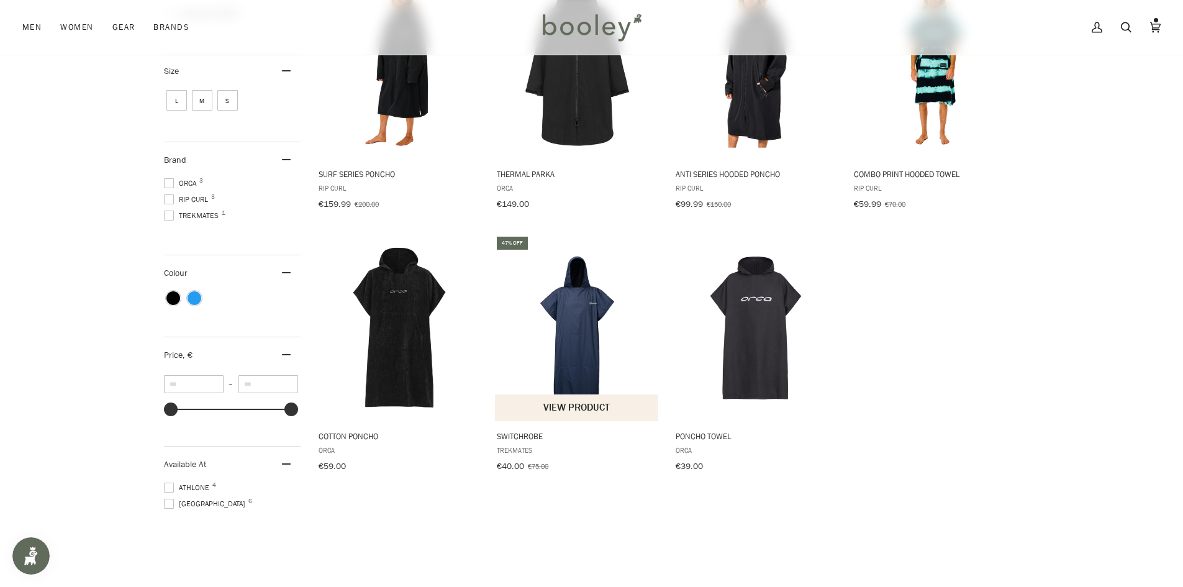
click at [558, 307] on img "Switchrobe" at bounding box center [577, 328] width 165 height 165
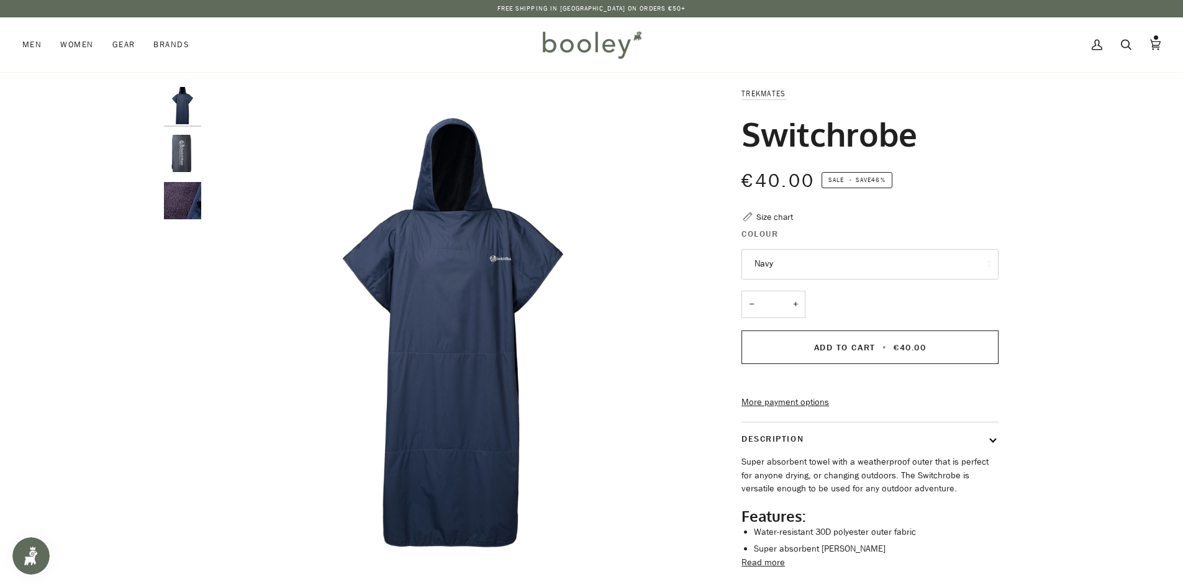
click at [174, 152] on img "Trekmates Switchrobe - Booley Galway" at bounding box center [182, 153] width 37 height 37
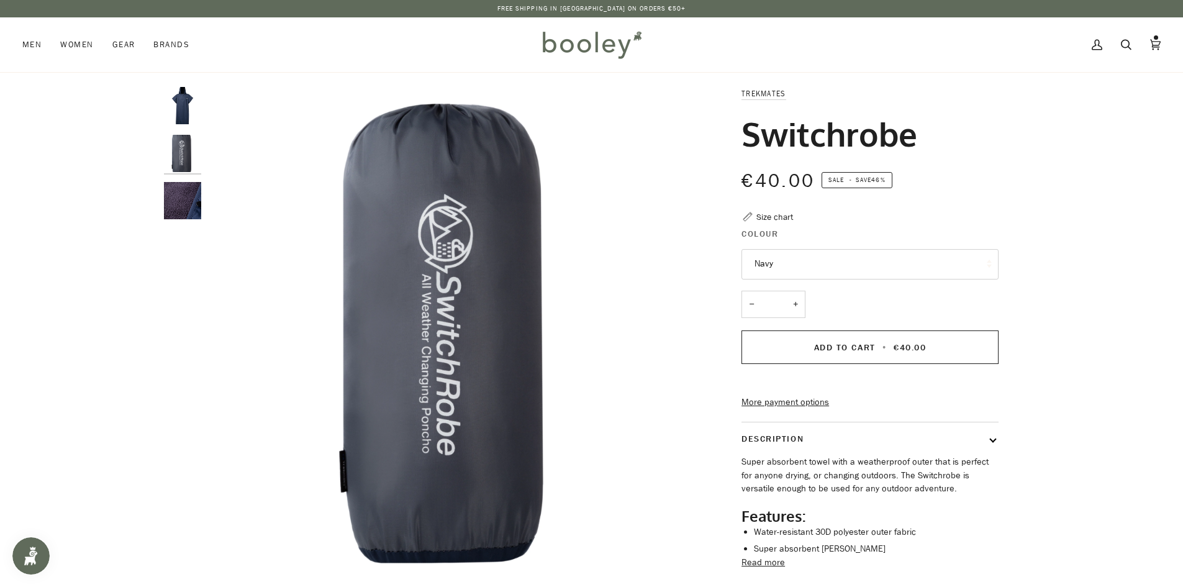
click at [170, 203] on img "Trekmates Switchrobe Navy - Booley Galway" at bounding box center [182, 200] width 37 height 37
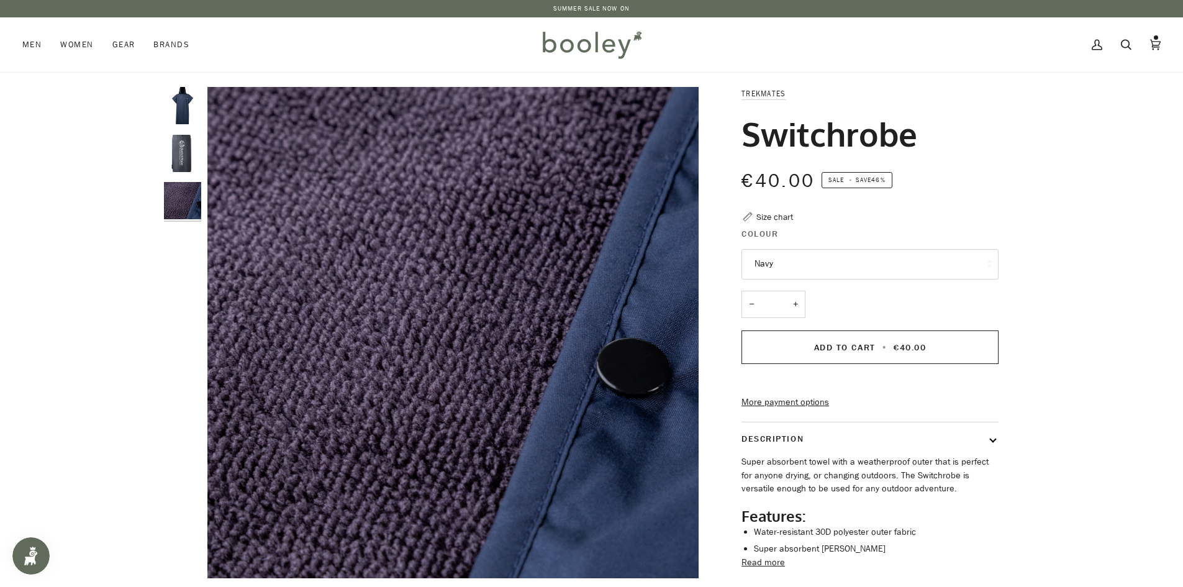
click at [181, 108] on img "Trekmates Switchrobe Navy - Booley Galway" at bounding box center [182, 105] width 37 height 37
